Goal: Check status: Check status

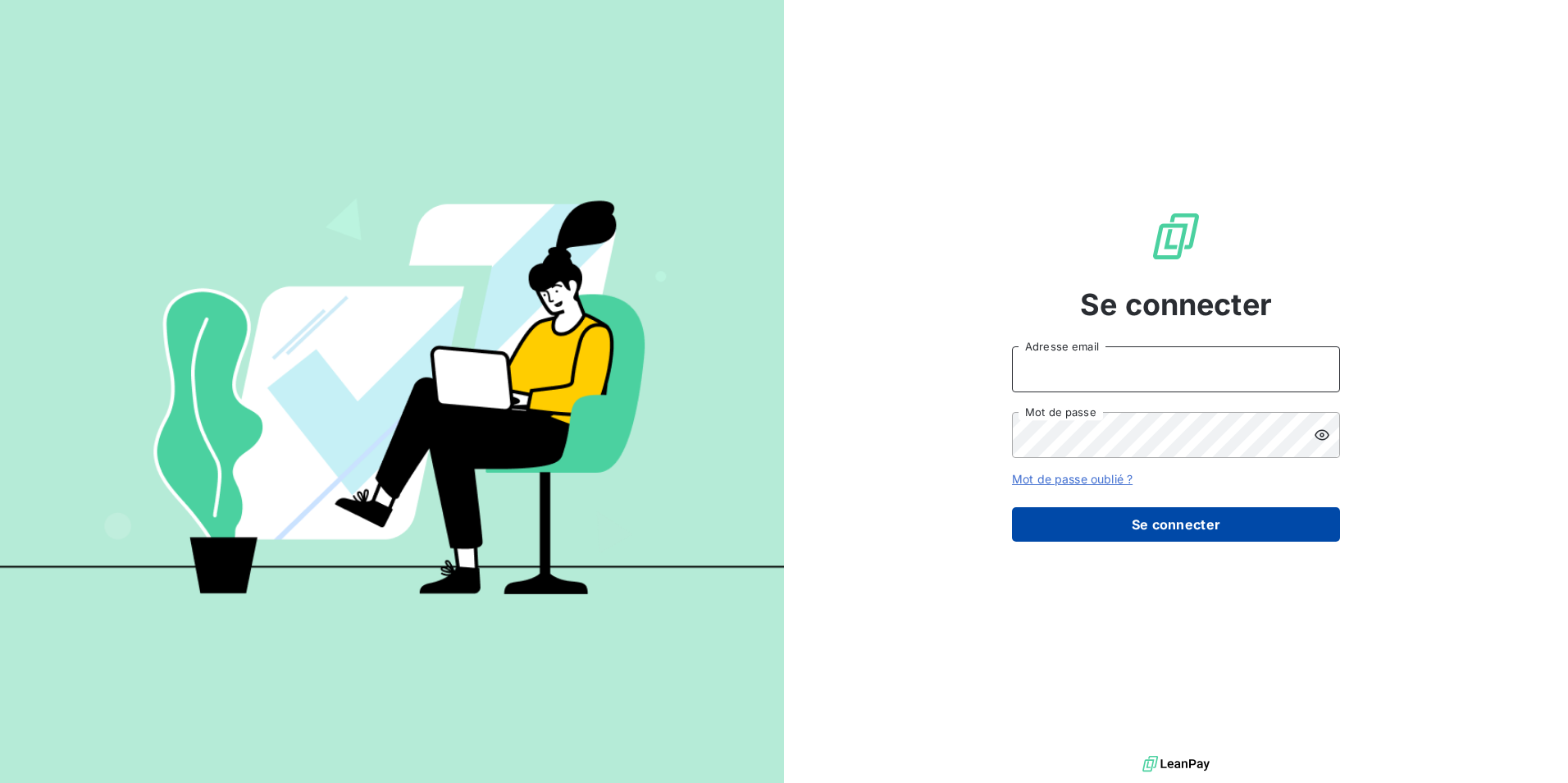
type input "virginiechaulet@groupebsl.com"
click at [1105, 527] on button "Se connecter" at bounding box center [1176, 524] width 328 height 35
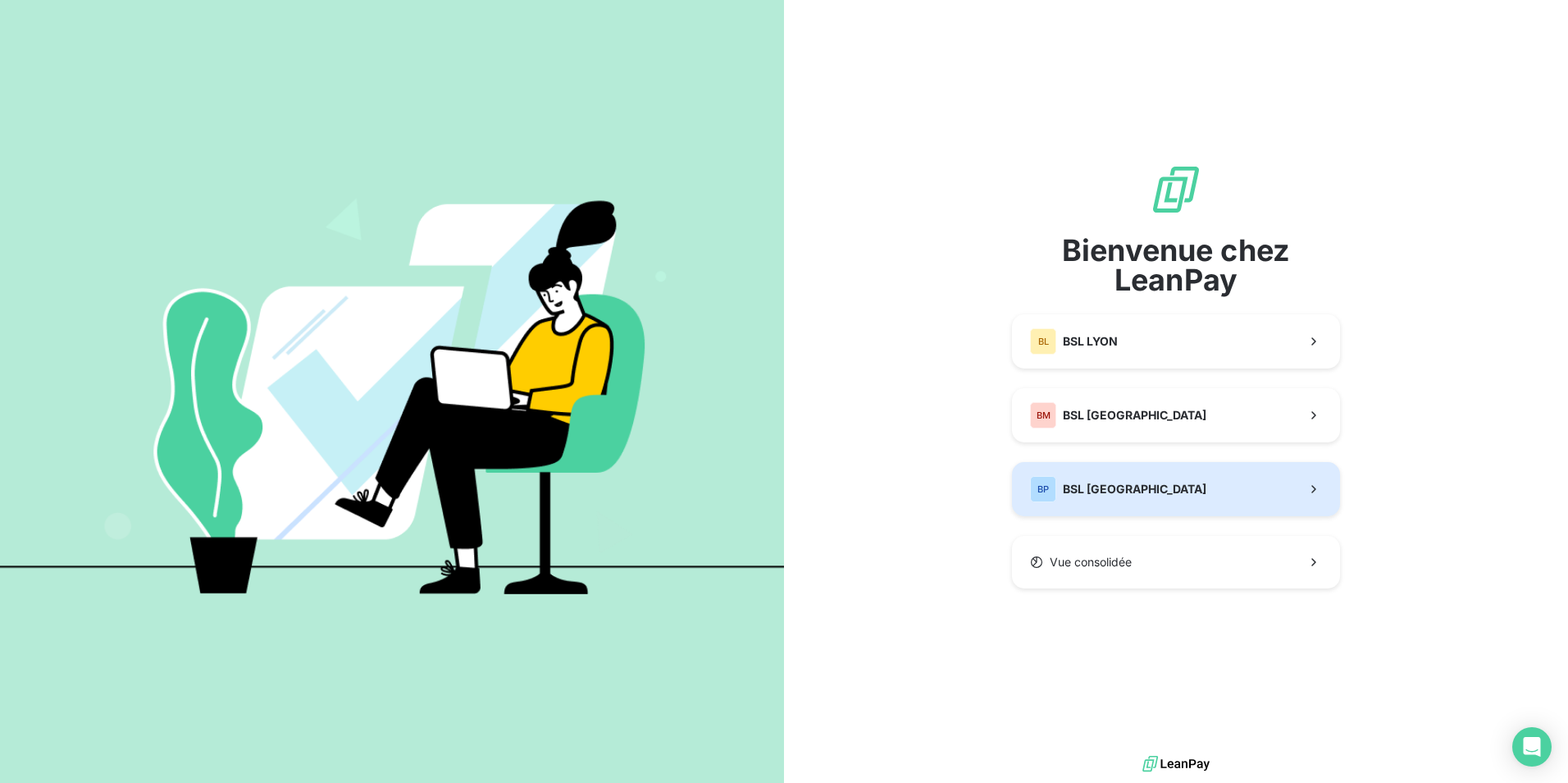
click at [1110, 487] on span "BSL PARIS" at bounding box center [1135, 489] width 144 height 17
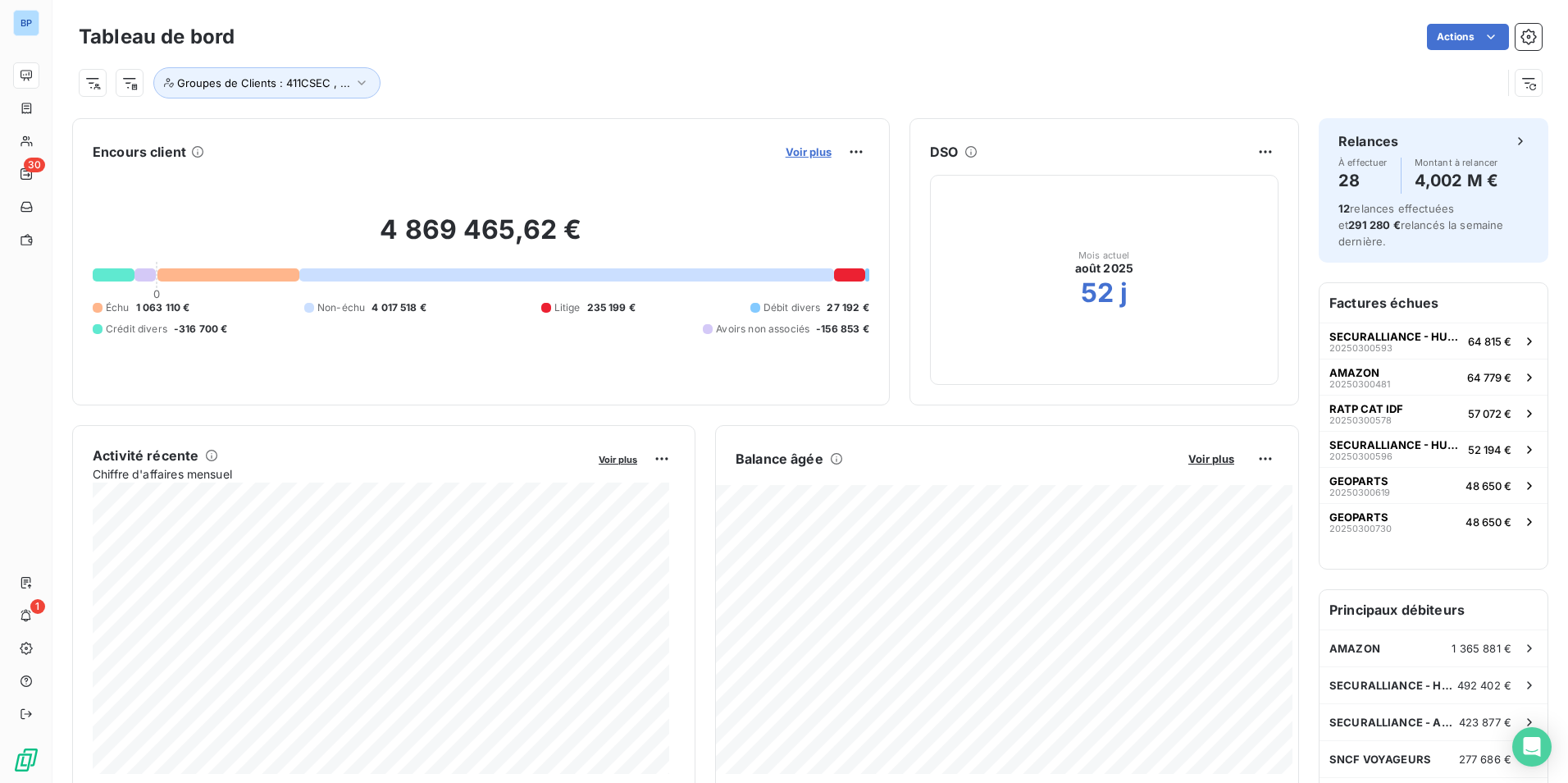
click at [793, 147] on span "Voir plus" at bounding box center [809, 152] width 46 height 13
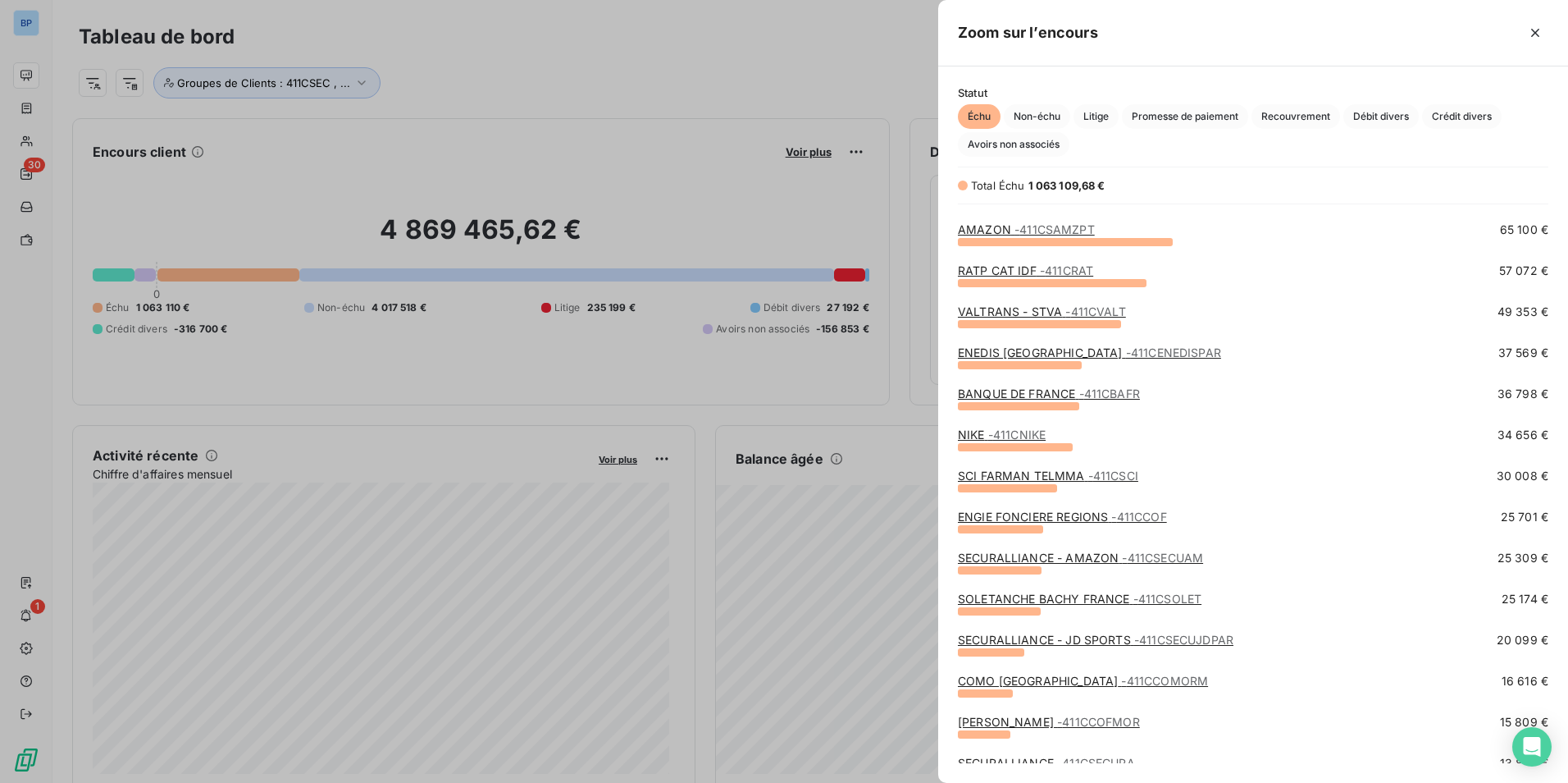
scroll to position [127, 0]
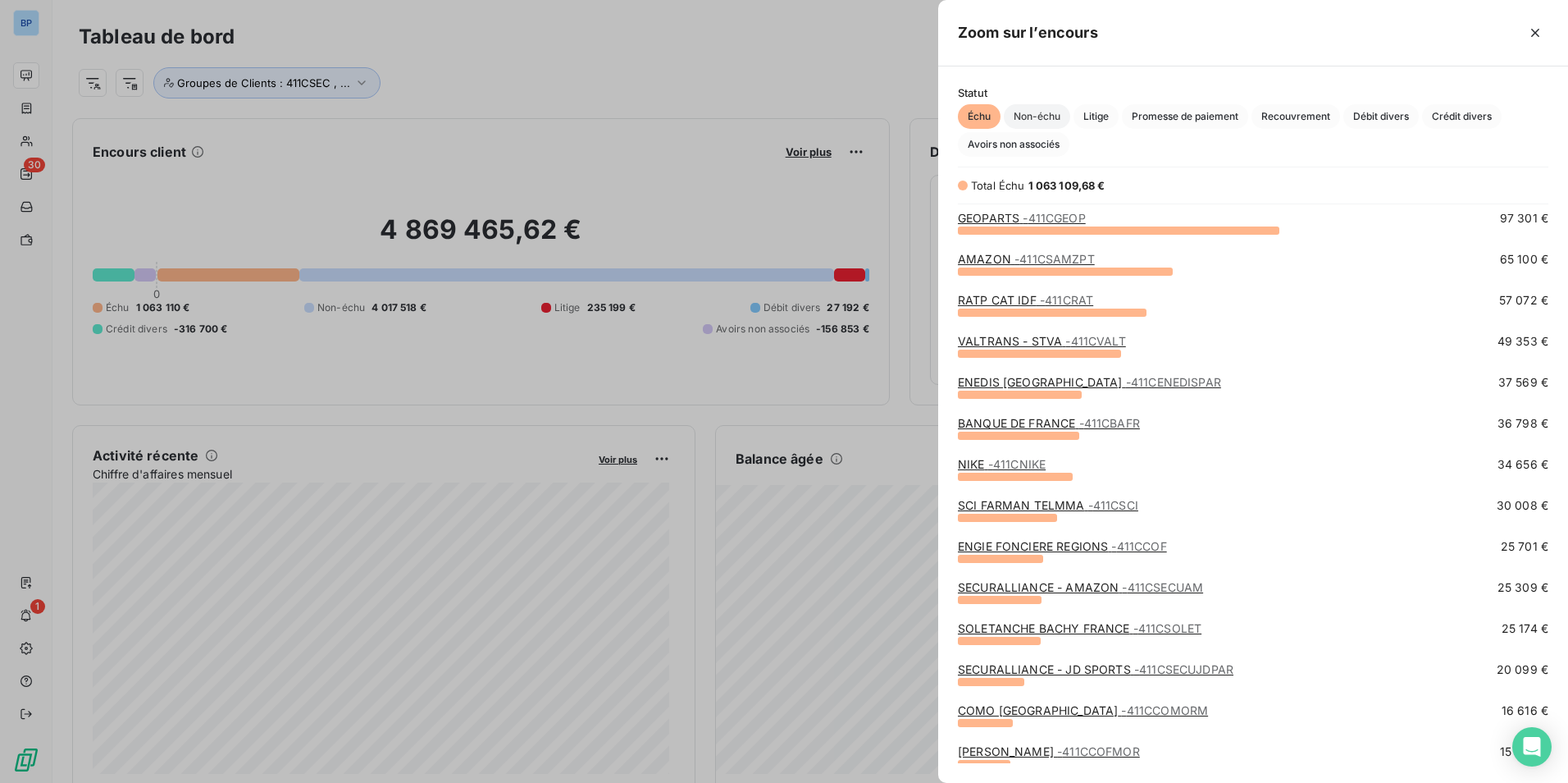
click at [1023, 107] on span "Non-échu" at bounding box center [1037, 116] width 66 height 25
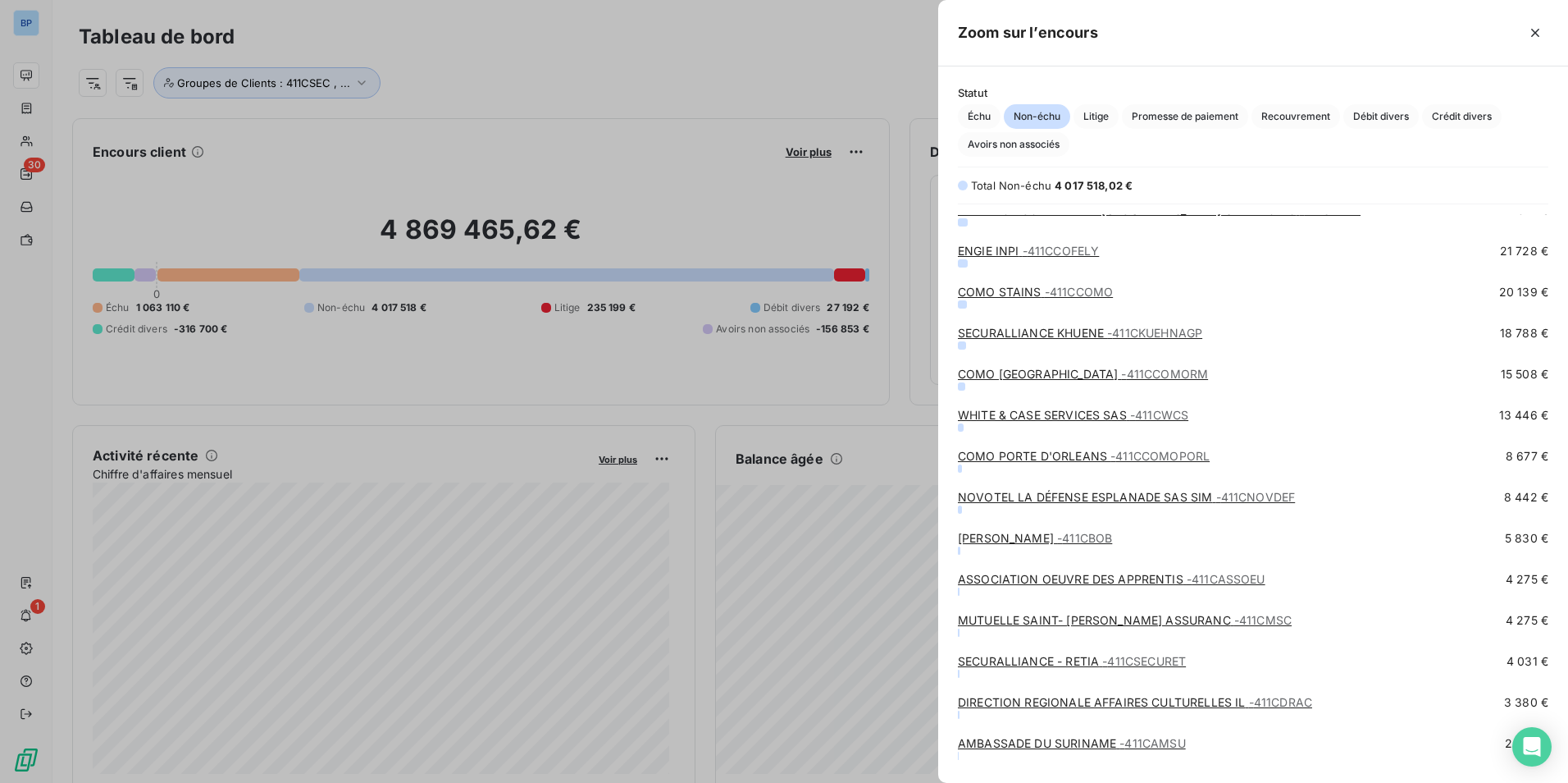
scroll to position [1149, 0]
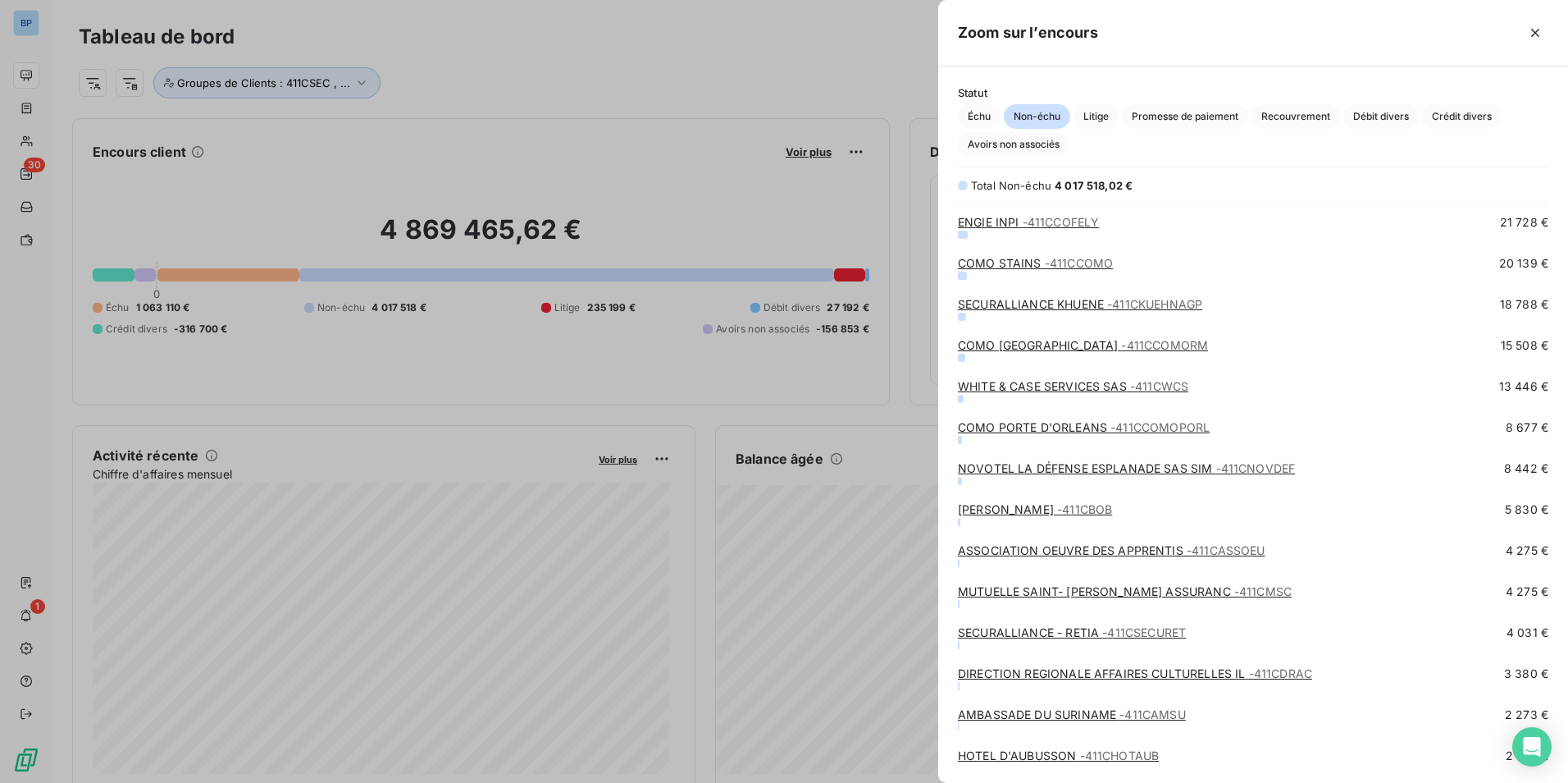
click at [1159, 675] on link "DIRECTION REGIONALE AFFAIRES CULTURELLES IL - 411CDRAC" at bounding box center [1135, 673] width 354 height 14
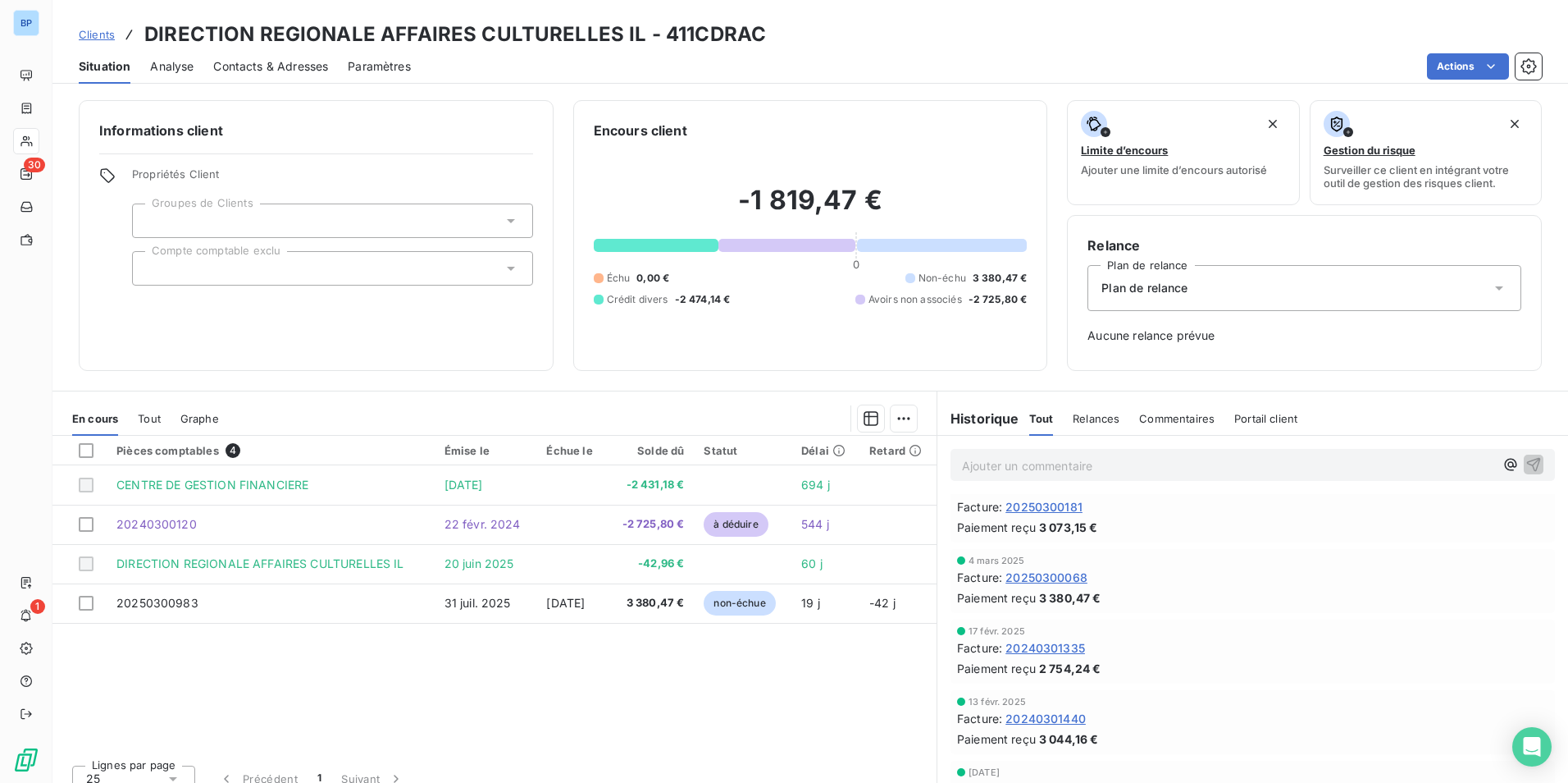
scroll to position [328, 0]
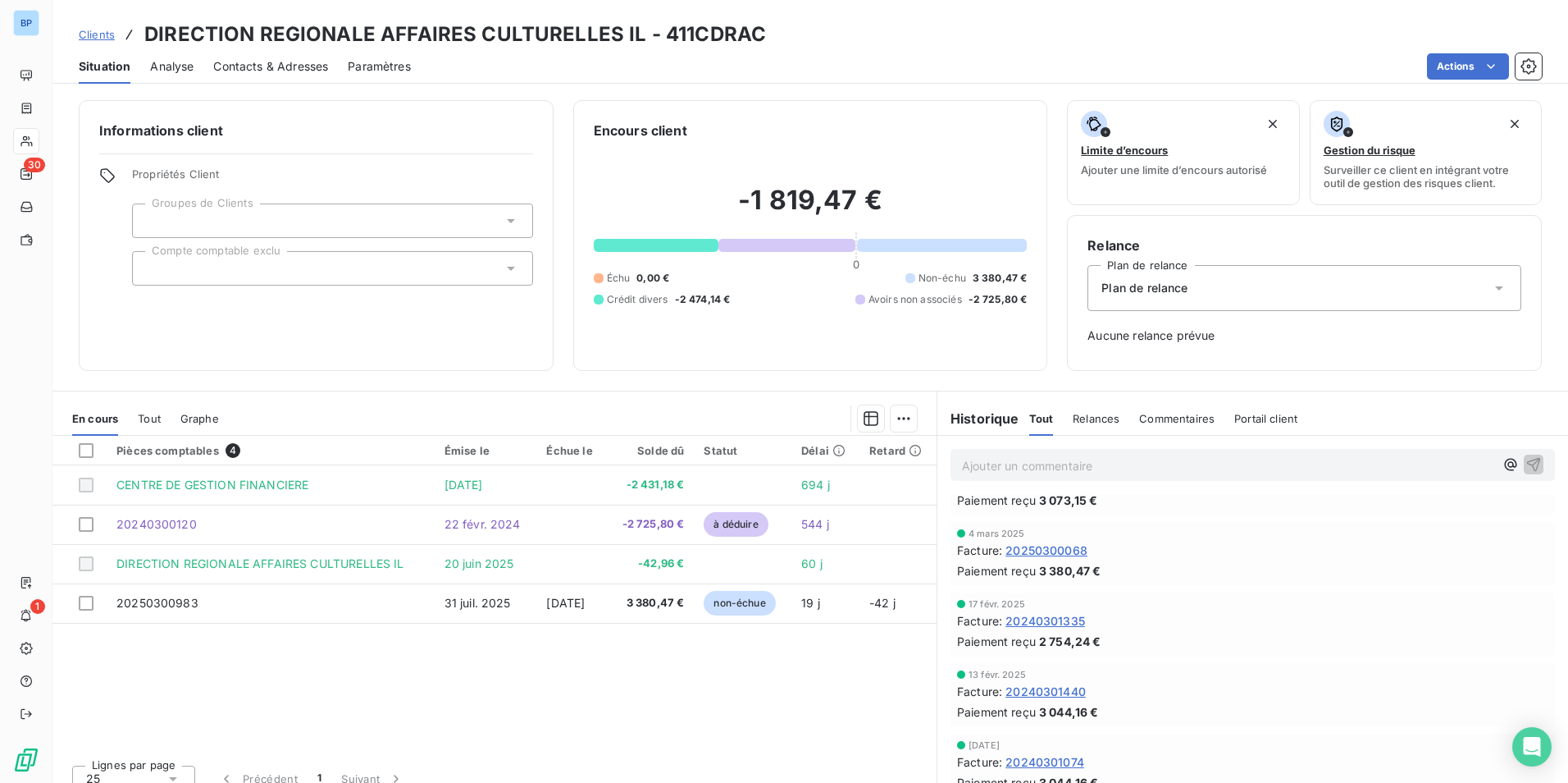
click at [1085, 413] on span "Relances" at bounding box center [1096, 419] width 47 height 13
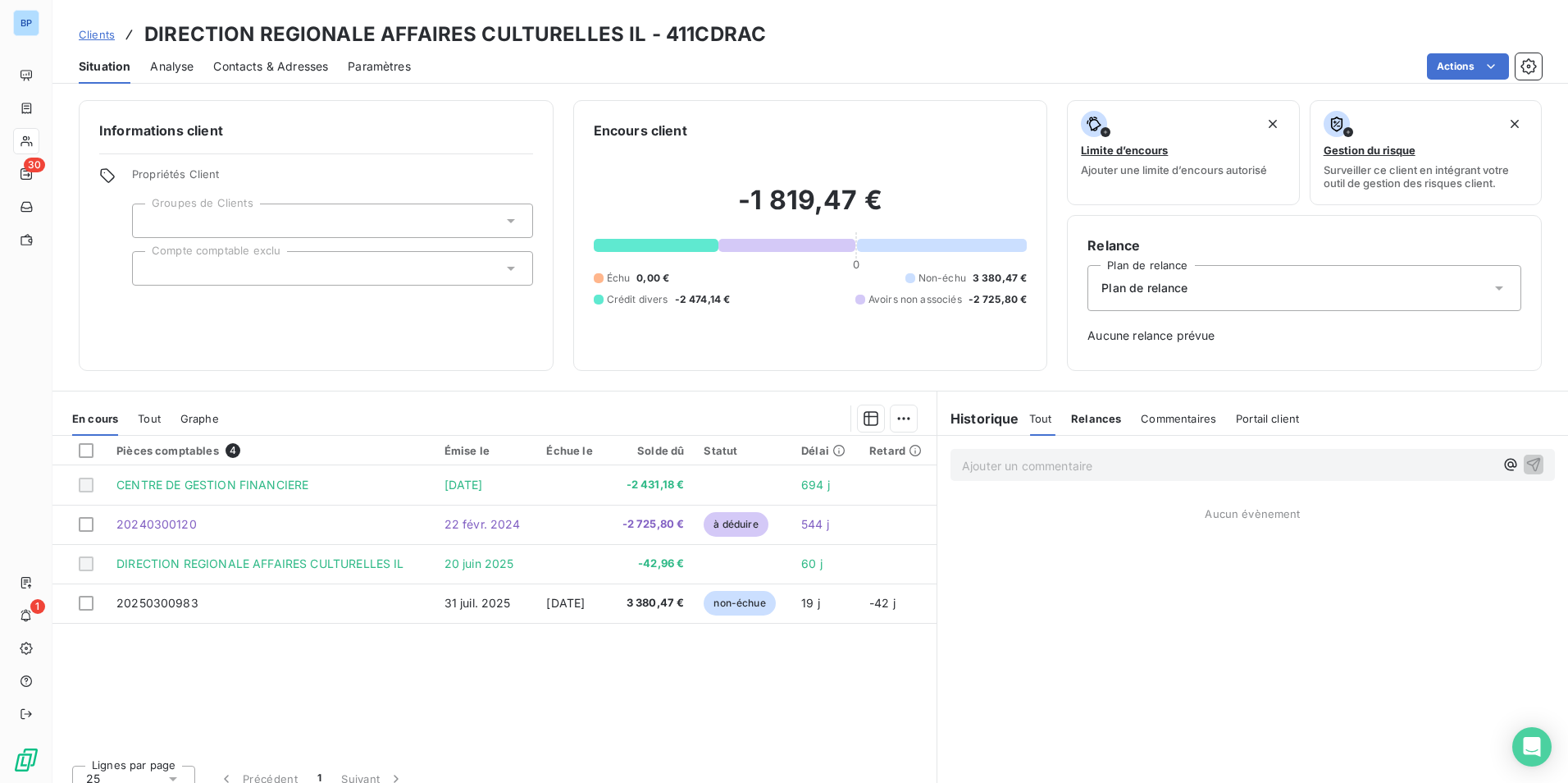
scroll to position [0, 0]
click at [1030, 420] on span "Tout" at bounding box center [1041, 419] width 23 height 13
